Goal: Task Accomplishment & Management: Manage account settings

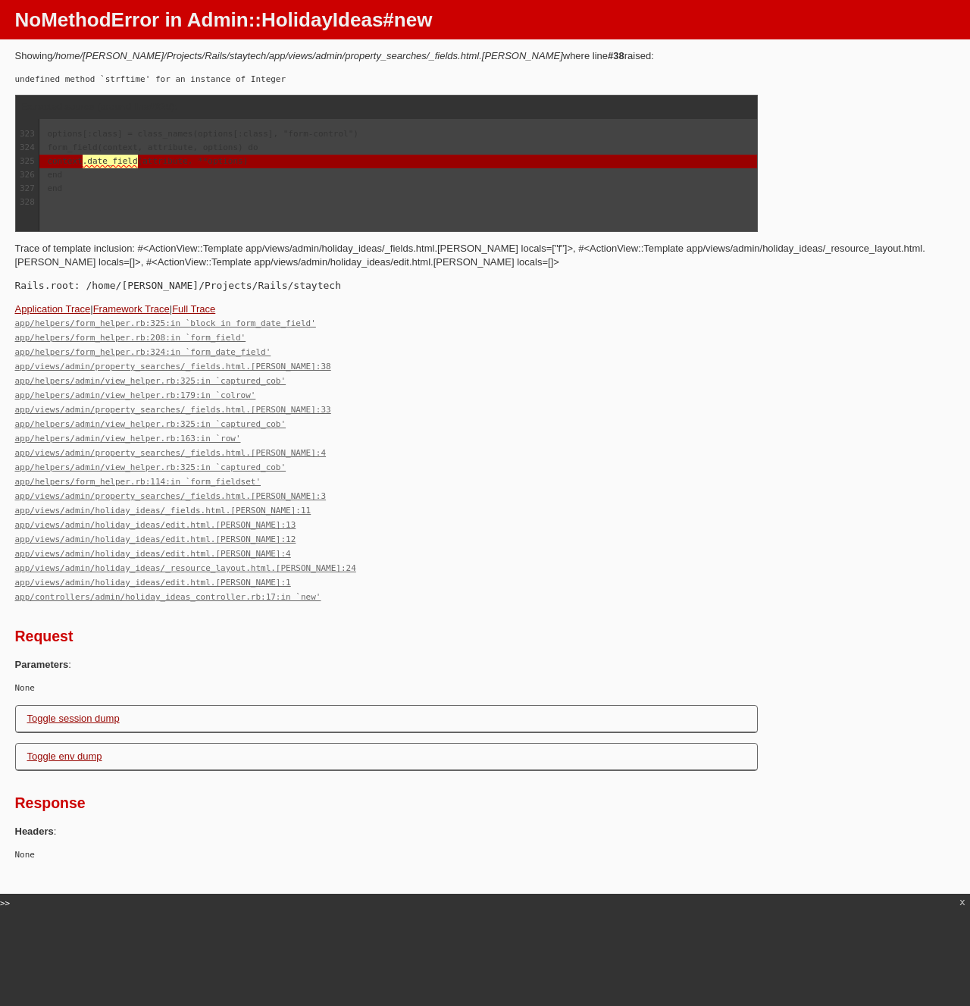
click at [682, 406] on div "app/helpers/form_helper.rb:325:in `block in form_date_field' app/helpers/form_h…" at bounding box center [485, 460] width 940 height 288
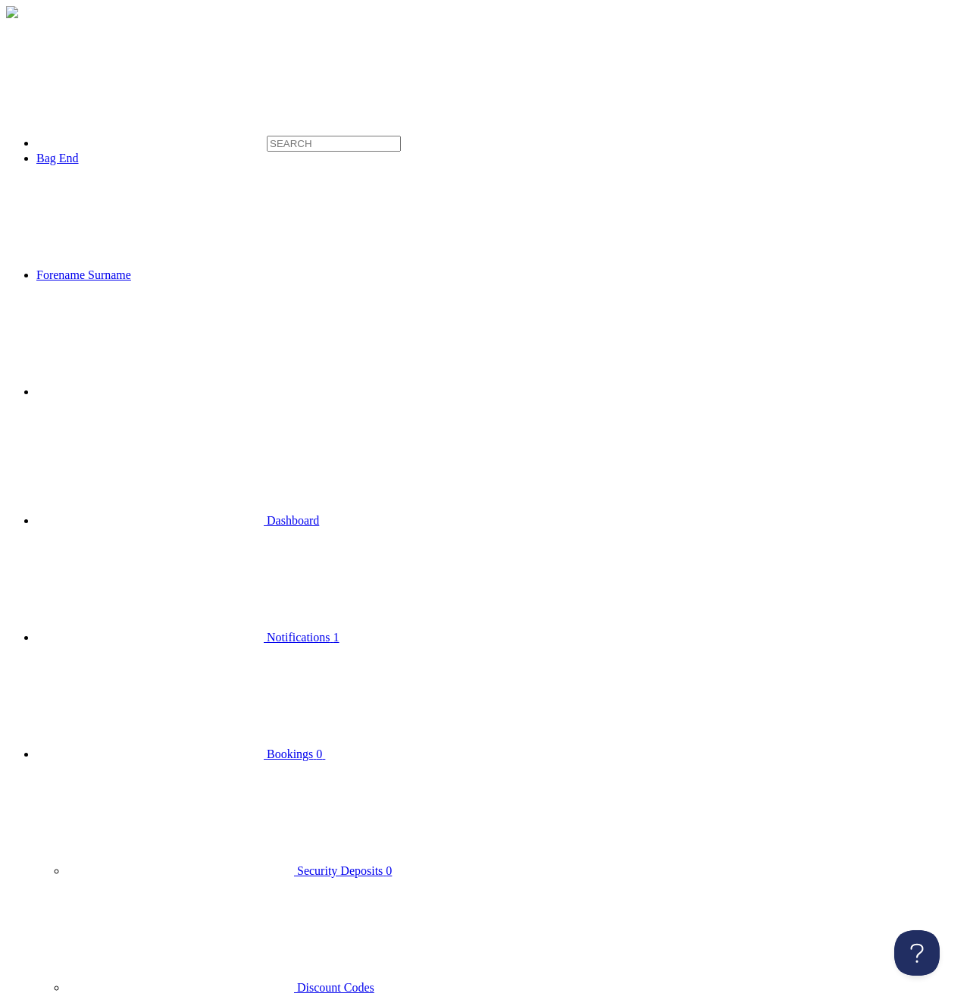
scroll to position [213, 0]
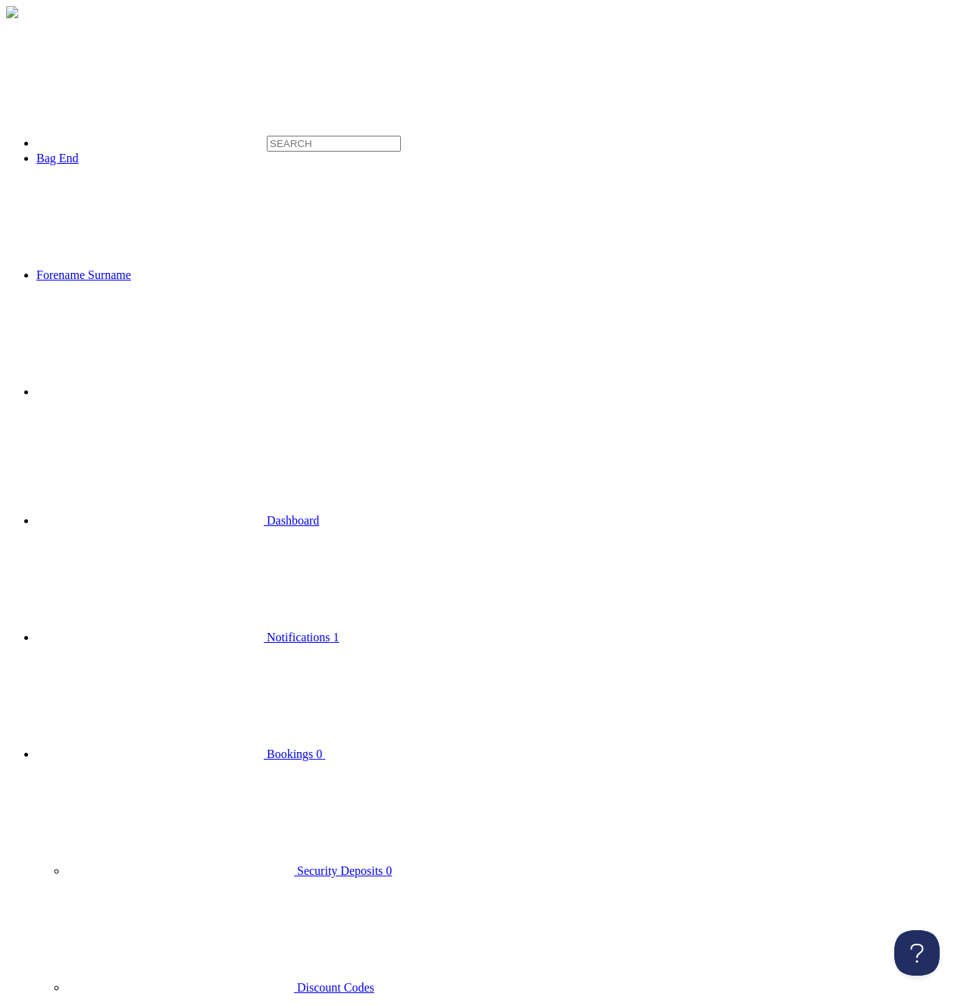
type input "asdasdf"
type textarea "asdfasdf"
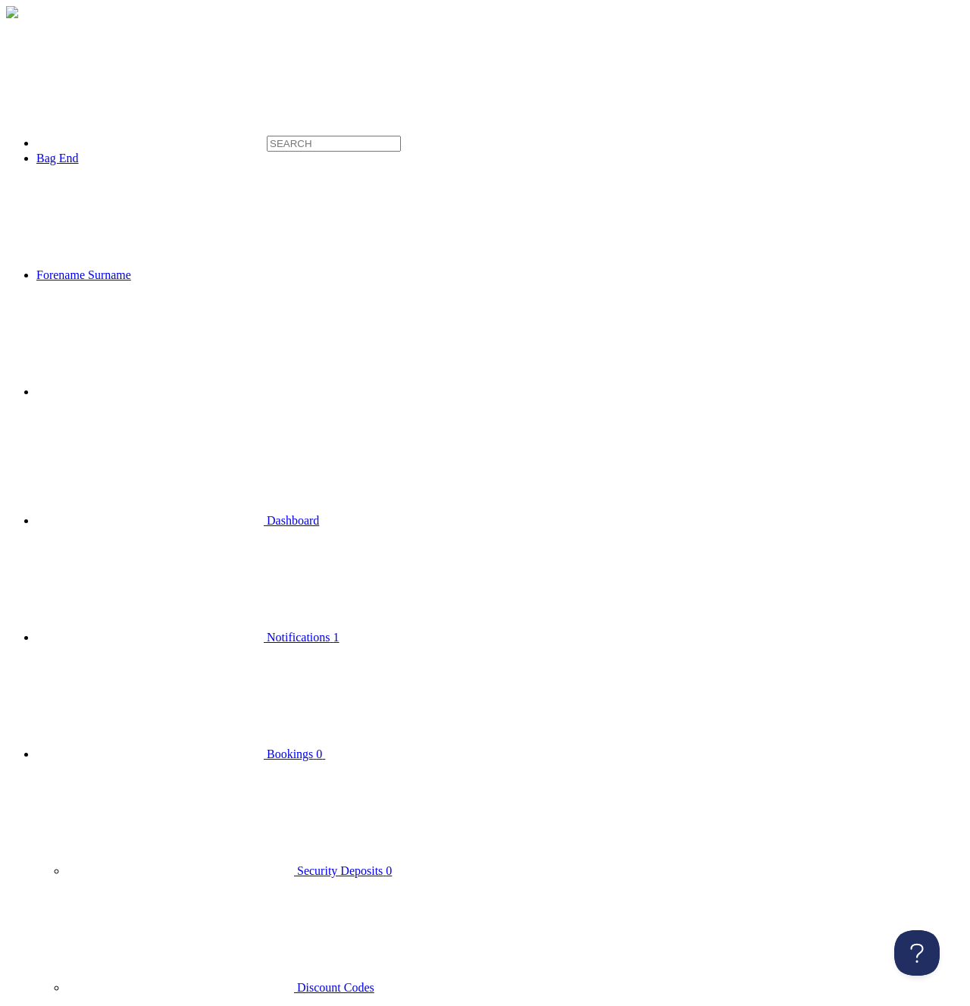
type textarea "asdfasdf"
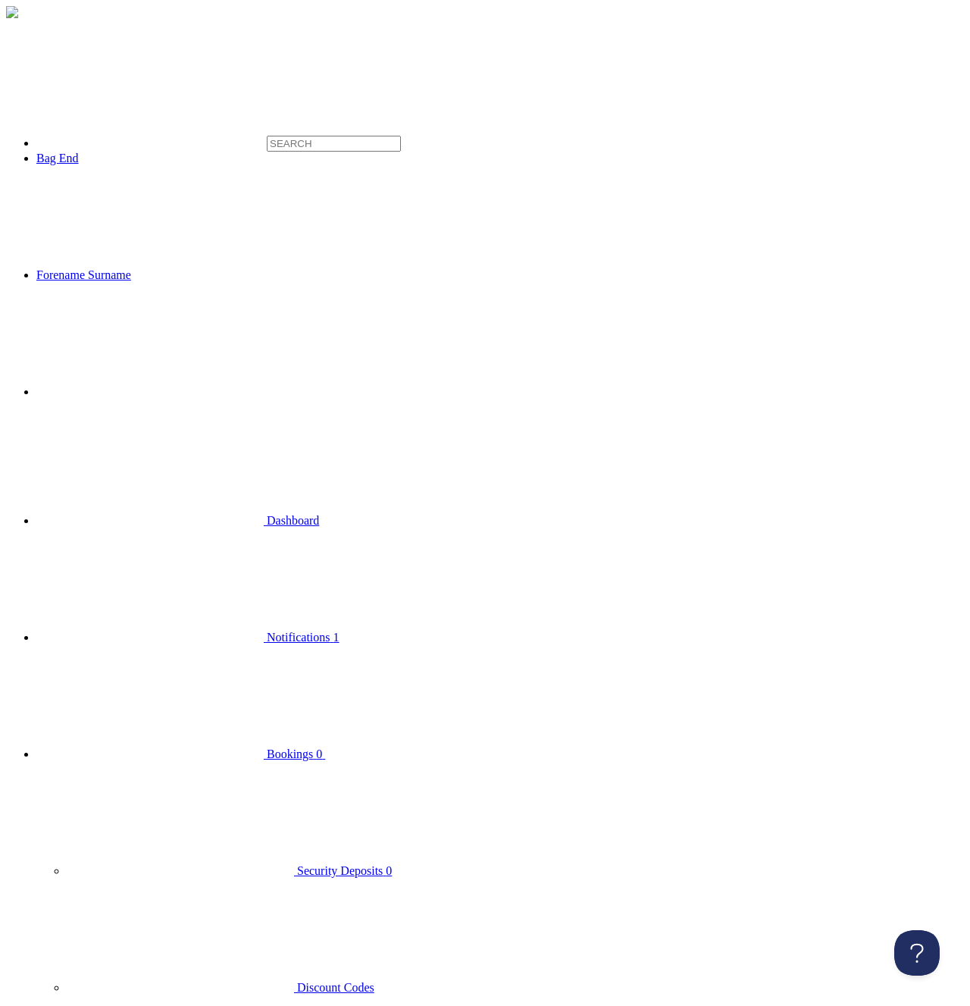
click at [267, 747] on span "Bookings" at bounding box center [290, 753] width 46 height 13
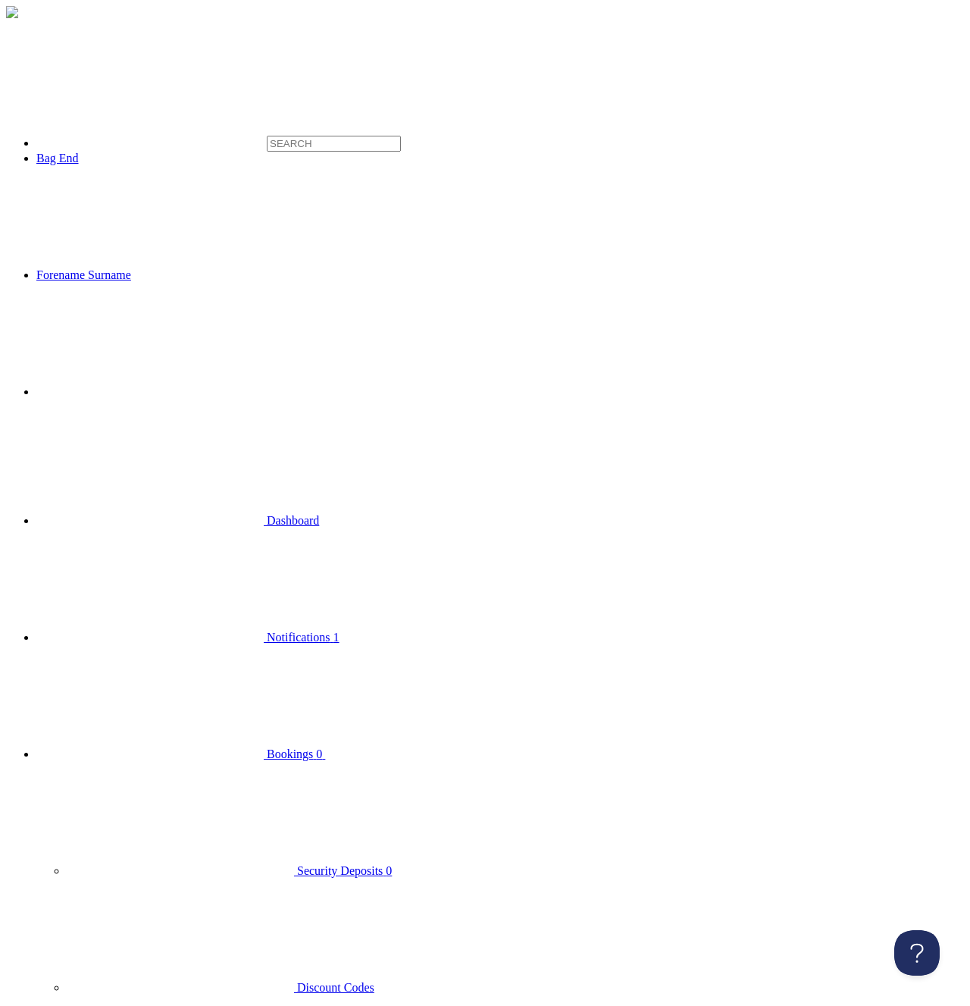
click option "[GEOGRAPHIC_DATA], [DATE] and [GEOGRAPHIC_DATA]" at bounding box center [0, 0] width 0 height 0
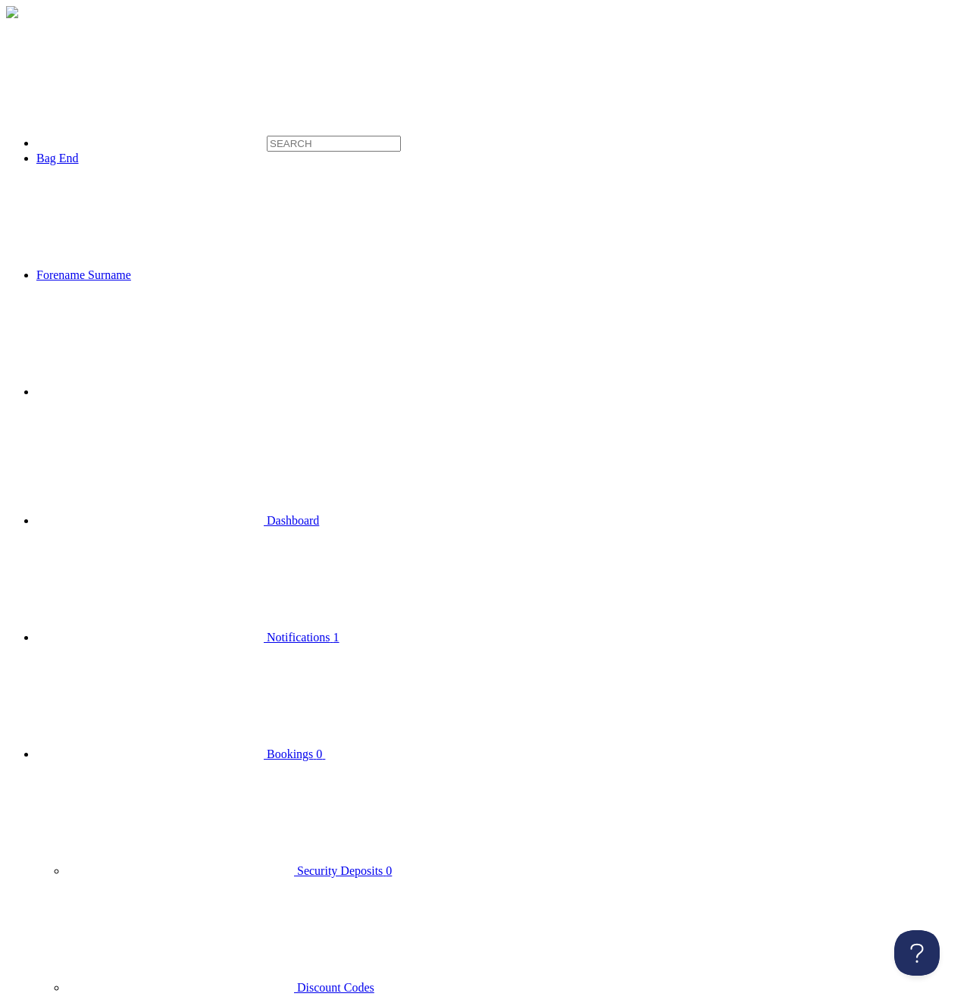
select select "GB"
click option "[GEOGRAPHIC_DATA]" at bounding box center [0, 0] width 0 height 0
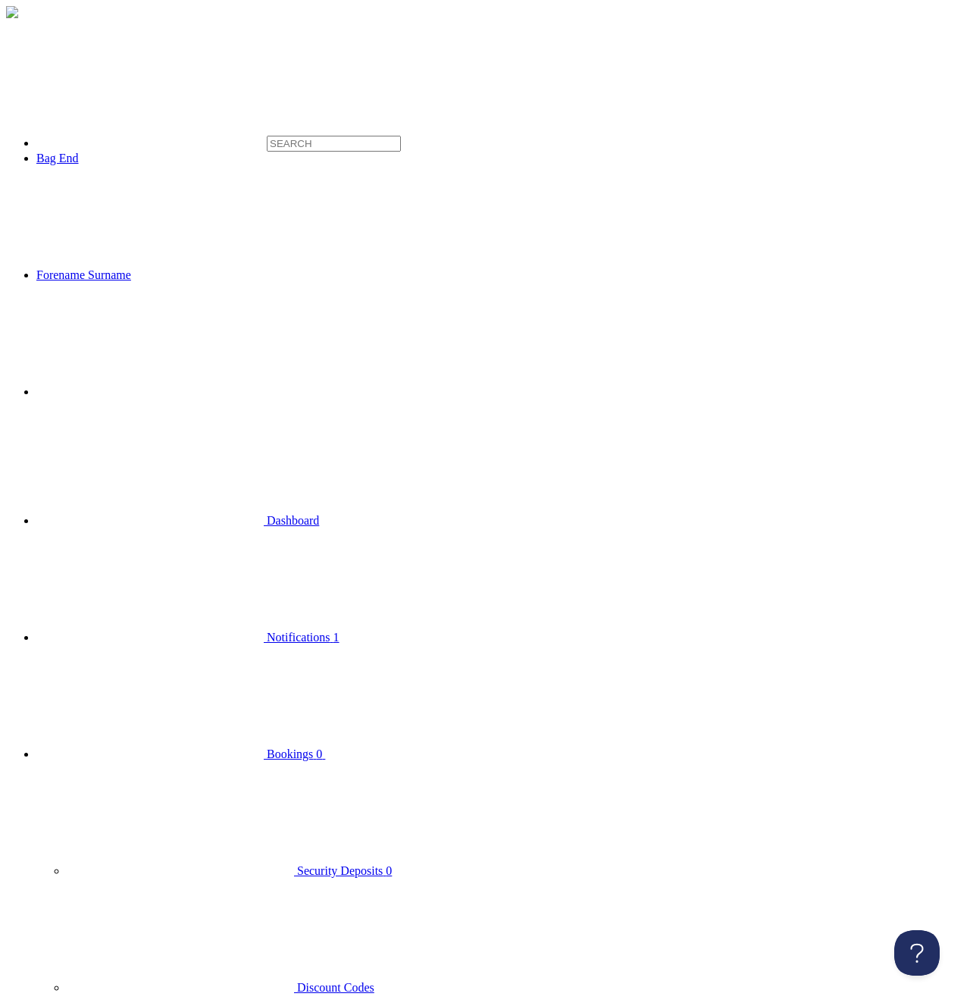
click at [267, 747] on span "Bookings" at bounding box center [290, 753] width 46 height 13
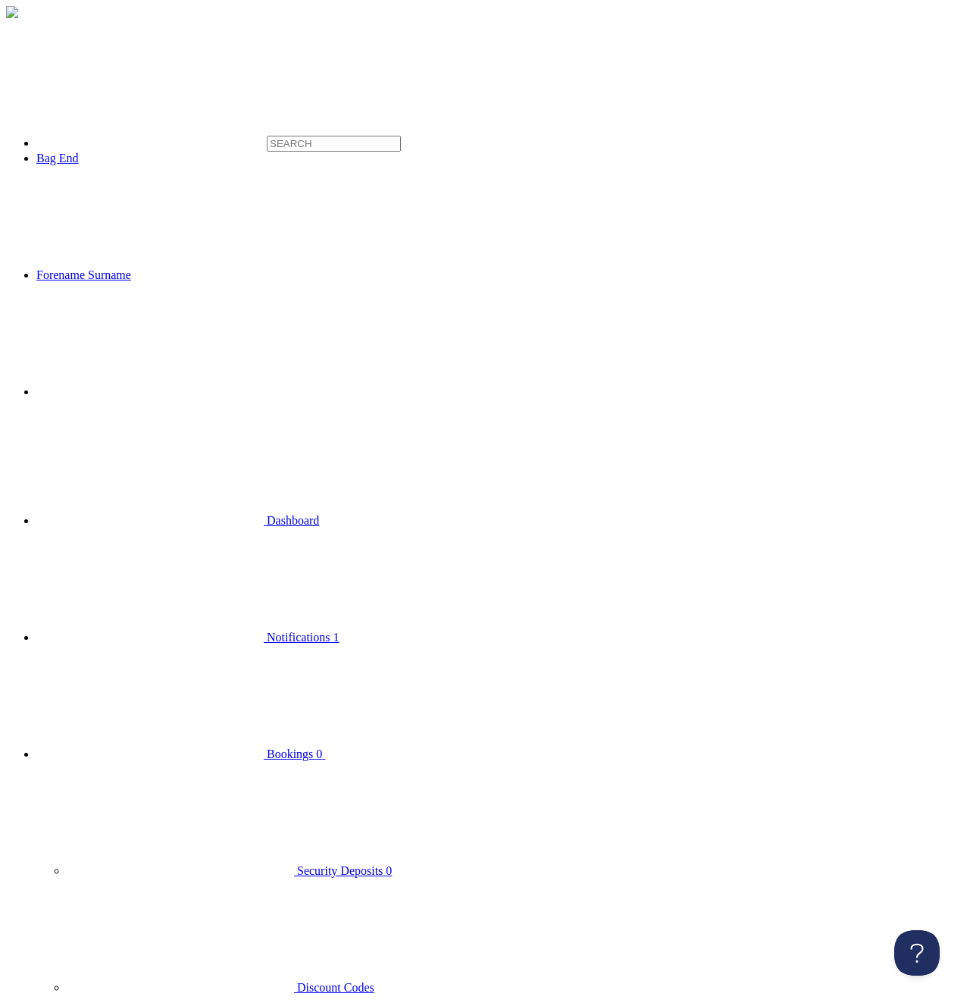
type input "asdfasdf"
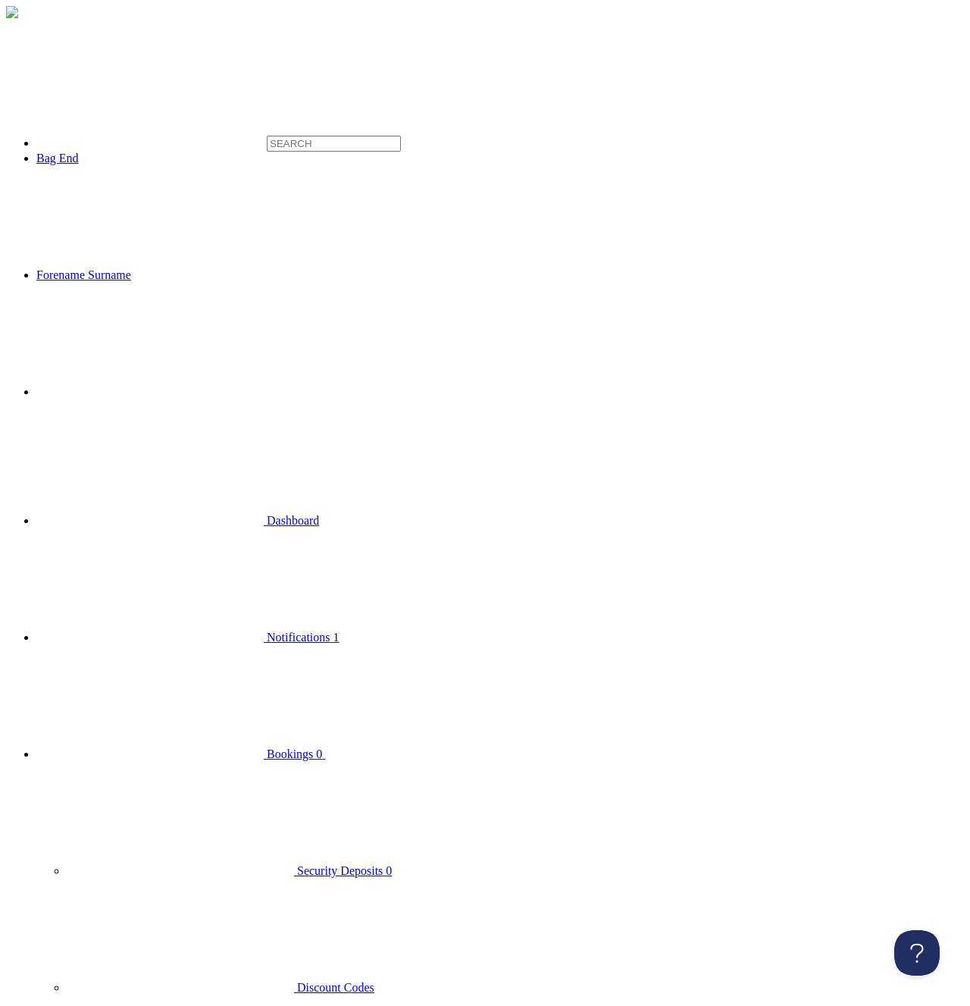
type input "asdfasdaf"
select select "GB"
click option "[GEOGRAPHIC_DATA]" at bounding box center [0, 0] width 0 height 0
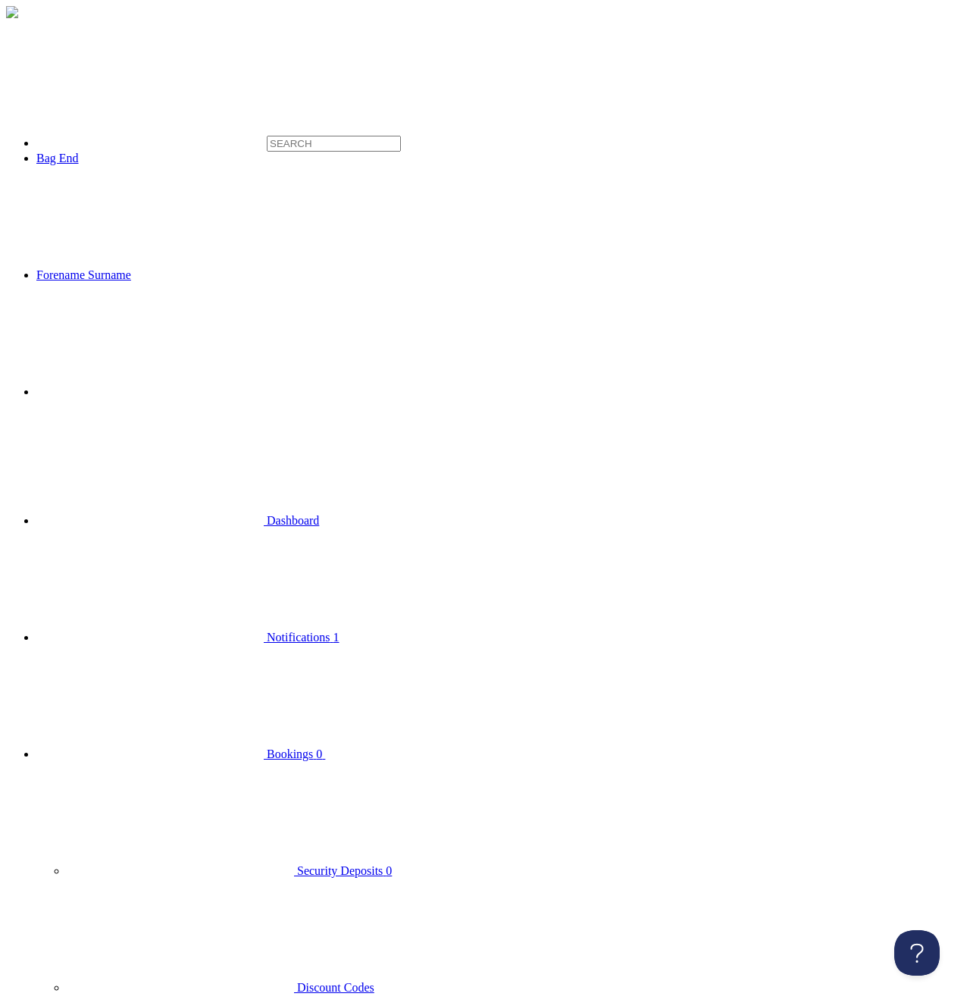
type input "asdfasdf"
type input "asdfadsf"
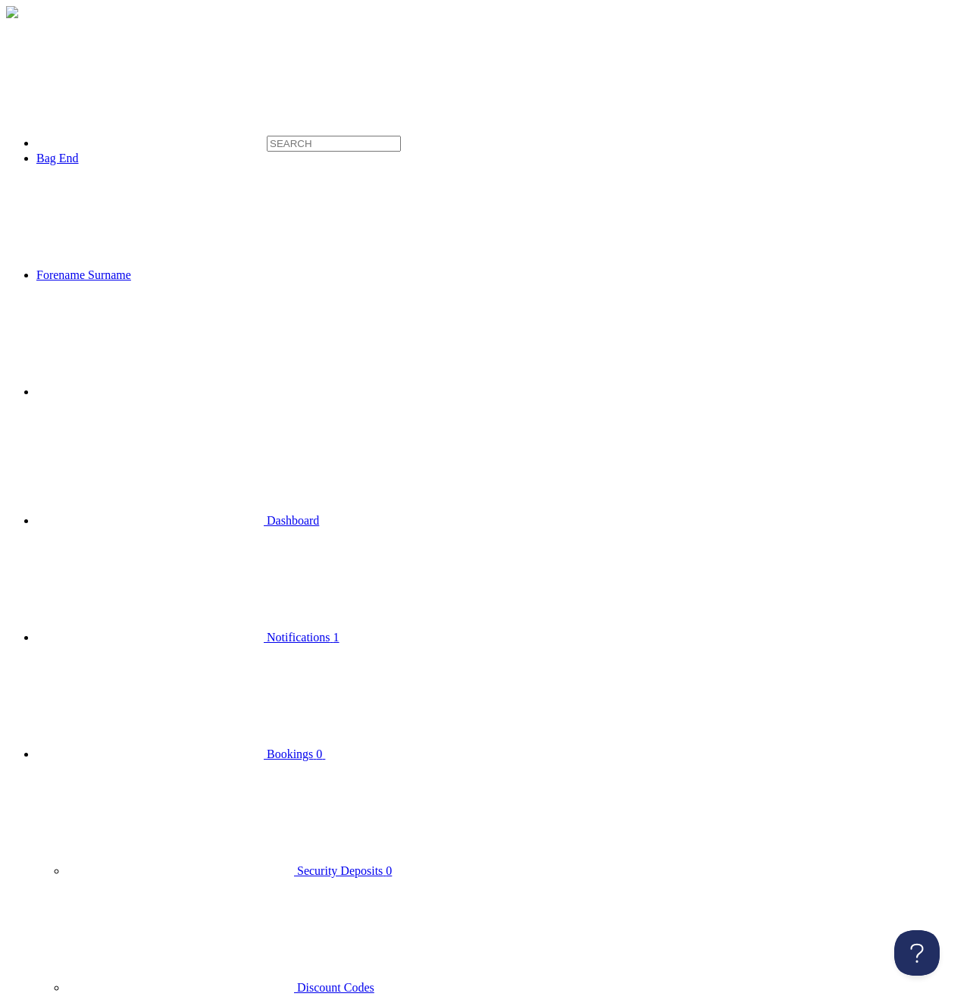
drag, startPoint x: 455, startPoint y: 461, endPoint x: 444, endPoint y: 460, distance: 11.5
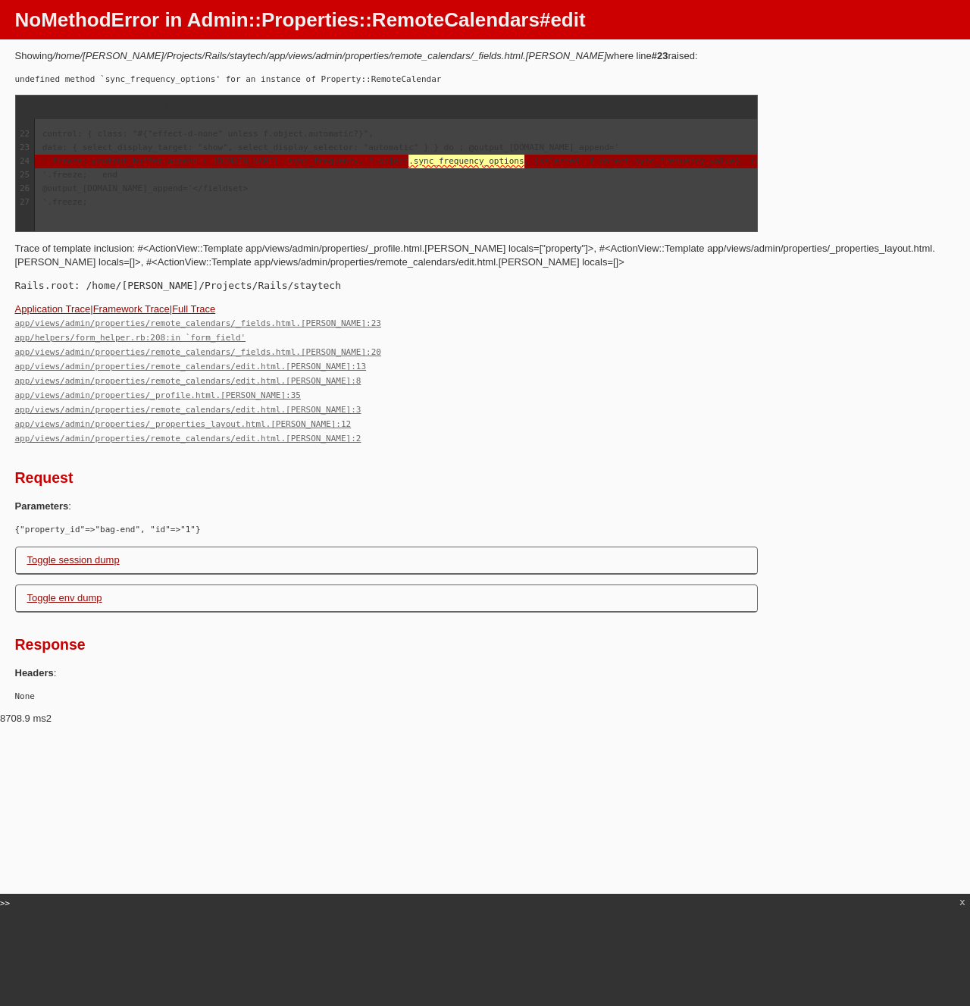
click at [530, 321] on div "app/views/admin/properties/remote_calendars/_fields.html.erb:23 app/helpers/for…" at bounding box center [485, 381] width 940 height 130
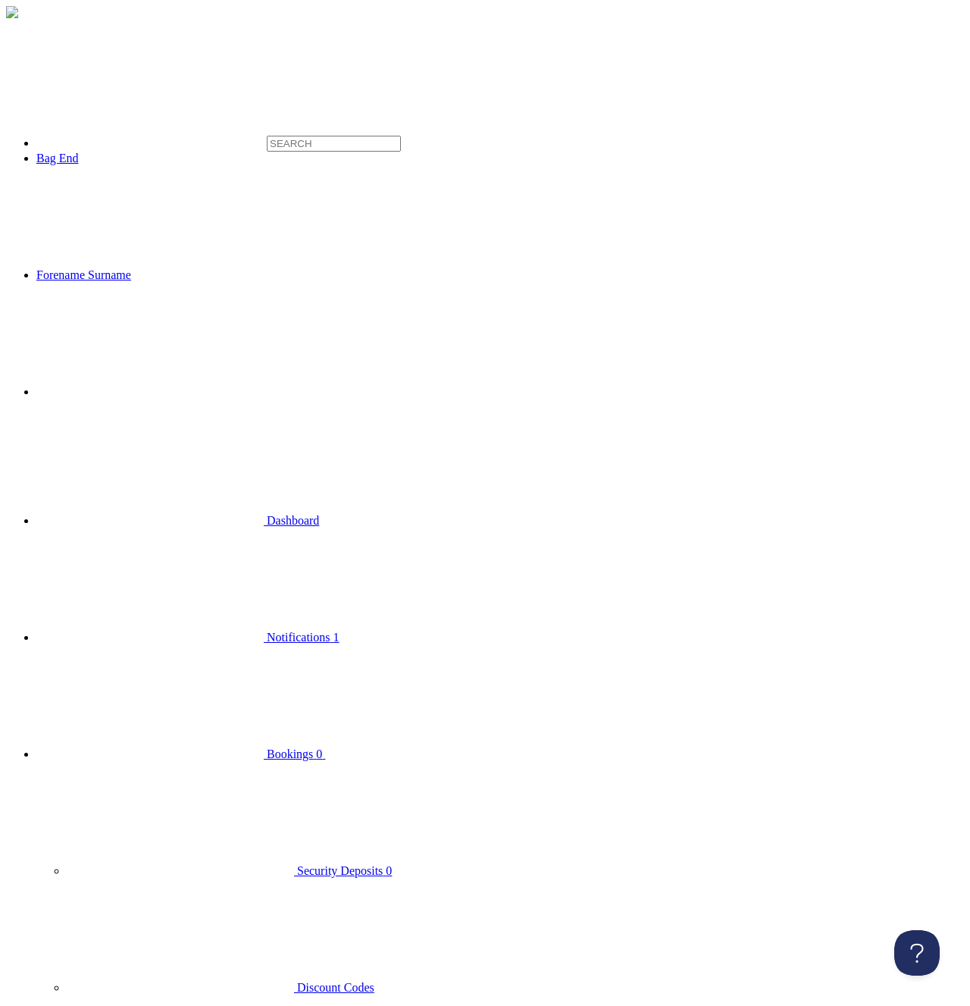
click at [325, 644] on icon at bounding box center [438, 701] width 227 height 114
click at [297, 981] on span "Discount Codes" at bounding box center [335, 987] width 77 height 13
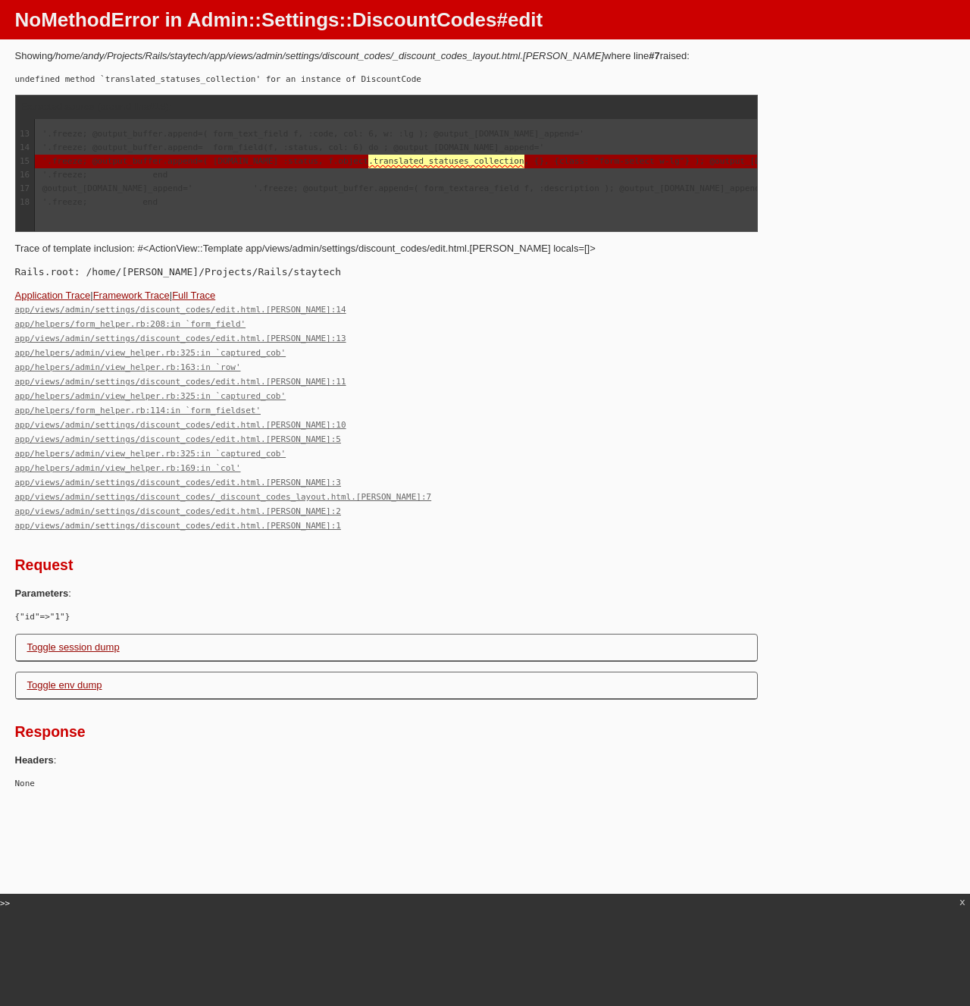
click at [551, 302] on div "Application Trace | Framework Trace | Full Trace app/views/admin/settings/disco…" at bounding box center [485, 411] width 940 height 244
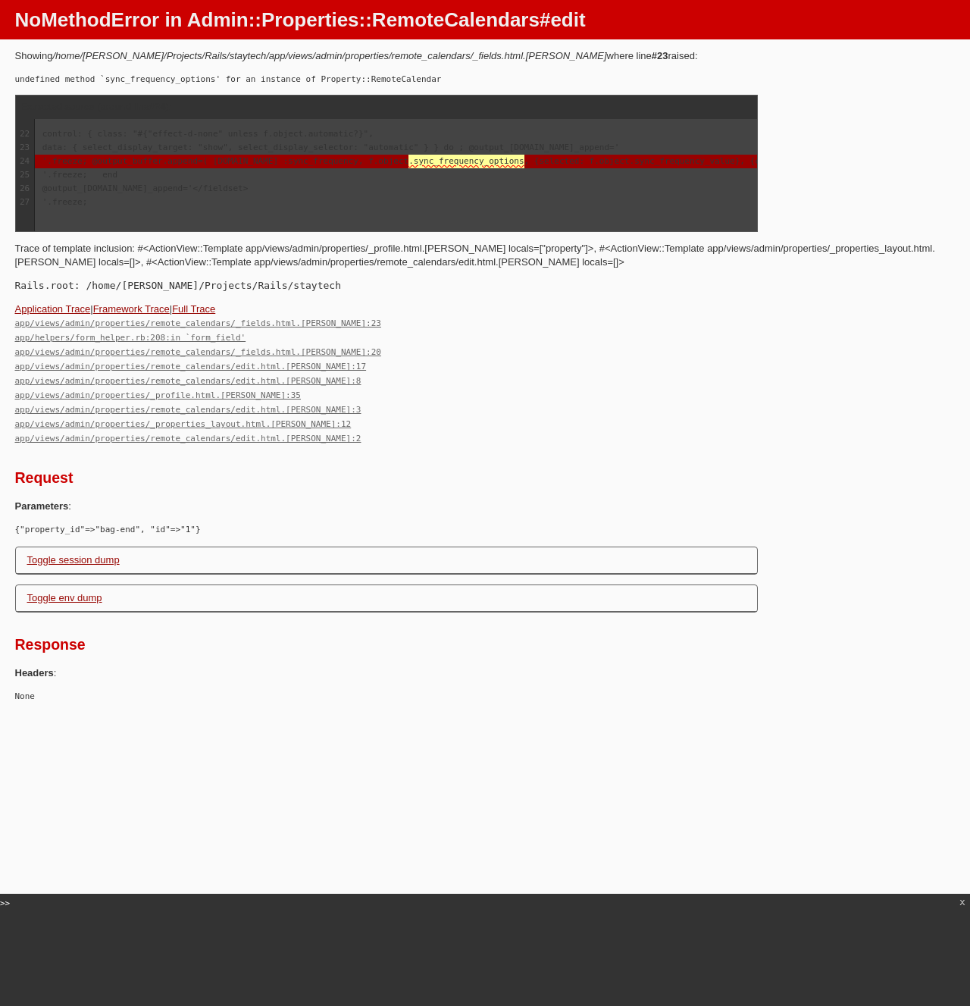
drag, startPoint x: 474, startPoint y: 431, endPoint x: 665, endPoint y: 412, distance: 191.9
click at [474, 430] on div "app/views/admin/properties/remote_calendars/_fields.html.[PERSON_NAME]:23 app/h…" at bounding box center [485, 381] width 940 height 130
click at [484, 350] on div "app/views/admin/properties/remote_calendars/_fields.html.[PERSON_NAME]:23 app/h…" at bounding box center [485, 381] width 940 height 130
